Goal: Transaction & Acquisition: Obtain resource

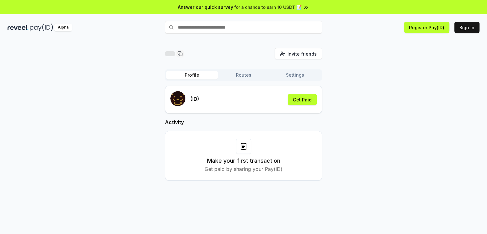
click at [223, 28] on input "text" at bounding box center [243, 27] width 157 height 13
click at [189, 30] on input "text" at bounding box center [243, 27] width 157 height 13
click at [211, 29] on input "text" at bounding box center [243, 27] width 157 height 13
click at [465, 30] on button "Sign In" at bounding box center [466, 27] width 25 height 11
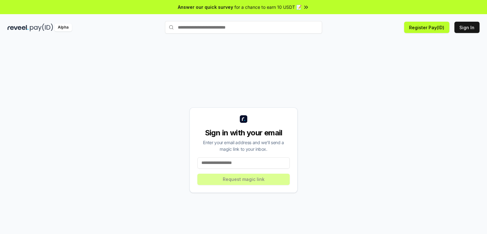
click at [234, 163] on input at bounding box center [243, 162] width 92 height 11
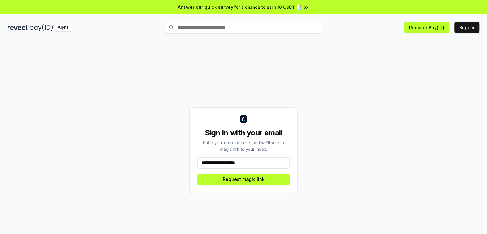
type input "**********"
click at [249, 182] on button "Request magic link" at bounding box center [243, 179] width 92 height 11
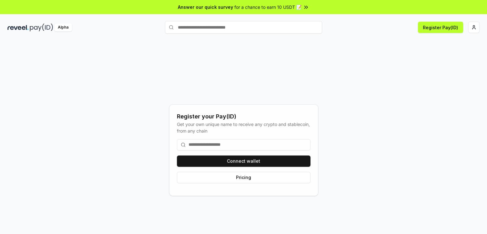
click at [238, 146] on input at bounding box center [244, 144] width 134 height 11
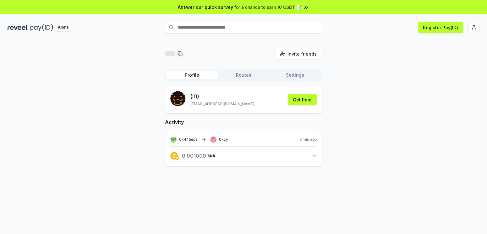
click at [304, 154] on button "0.001000 BNB 0.001 BNB" at bounding box center [243, 156] width 146 height 11
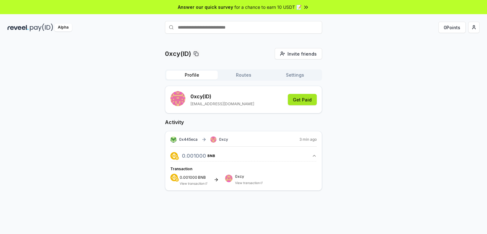
click at [300, 99] on button "Get Paid" at bounding box center [302, 99] width 29 height 11
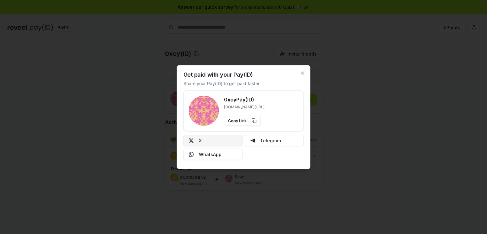
click at [229, 142] on button "X" at bounding box center [213, 140] width 59 height 11
click at [303, 72] on icon "button" at bounding box center [302, 72] width 5 height 5
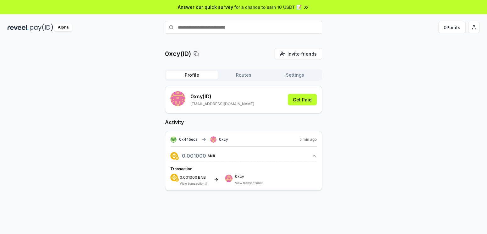
click at [240, 75] on button "Routes" at bounding box center [244, 75] width 52 height 9
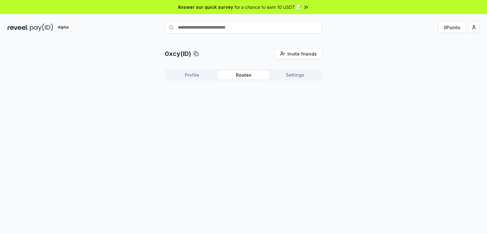
click at [300, 75] on button "Settings" at bounding box center [295, 75] width 52 height 9
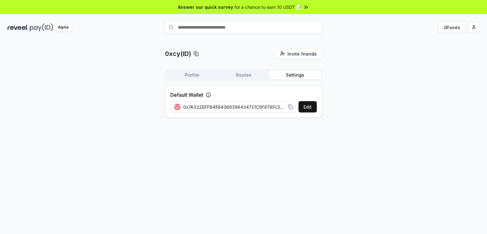
click at [300, 75] on button "Settings" at bounding box center [295, 75] width 52 height 9
click at [294, 76] on button "Settings" at bounding box center [295, 75] width 52 height 9
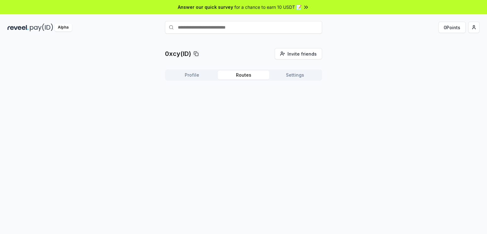
click at [239, 75] on button "Routes" at bounding box center [244, 75] width 52 height 9
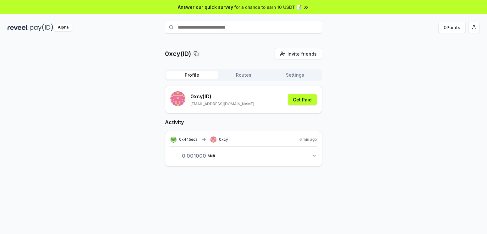
click at [181, 75] on button "Profile" at bounding box center [192, 75] width 52 height 9
click at [28, 30] on img at bounding box center [18, 28] width 21 height 8
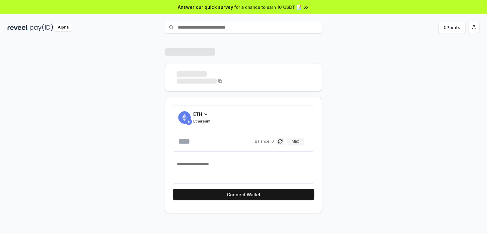
click at [204, 113] on icon at bounding box center [205, 114] width 5 height 5
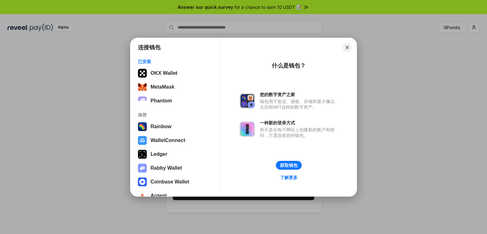
click at [403, 85] on div "连接钱包 已安装 OKX Wallet MetaMask Phantom 推荐 Rainbow WalletConnect Ledger Rabby Wall…" at bounding box center [243, 117] width 613 height 360
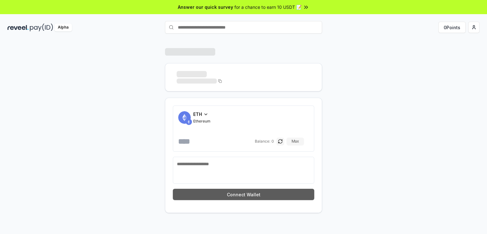
click at [248, 195] on button "Connect Wallet" at bounding box center [243, 194] width 141 height 11
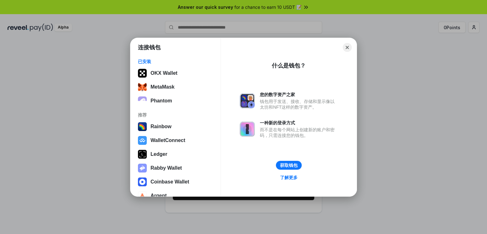
click at [394, 86] on div "连接钱包 已安装 OKX Wallet MetaMask Phantom 推荐 Rainbow WalletConnect Ledger Rabby Wall…" at bounding box center [243, 117] width 613 height 360
